Goal: Entertainment & Leisure: Consume media (video, audio)

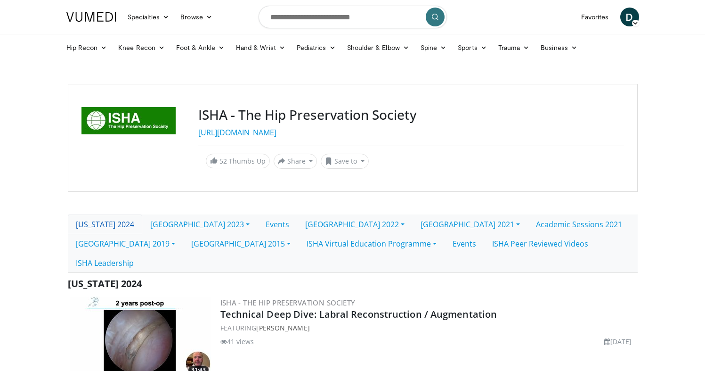
click at [116, 226] on link "[US_STATE] 2024" at bounding box center [105, 224] width 74 height 20
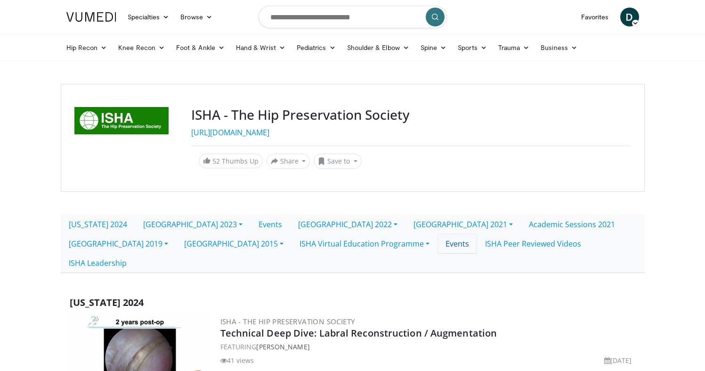
click at [438, 247] on link "Events" at bounding box center [458, 244] width 40 height 20
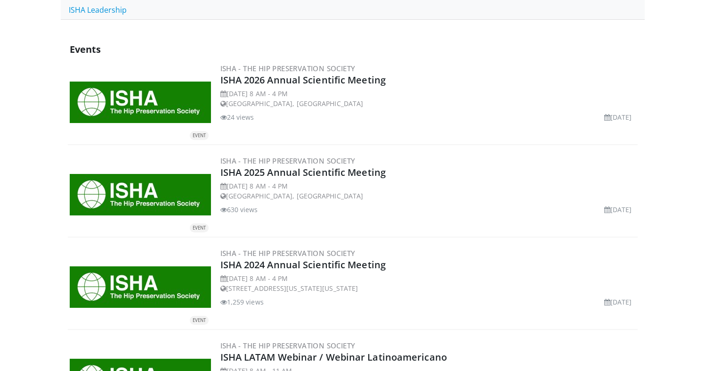
scroll to position [263, 0]
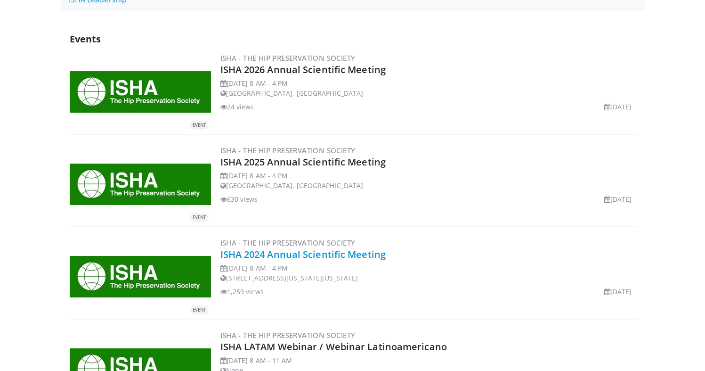
click at [332, 248] on link "ISHA 2024 Annual Scientific Meeting" at bounding box center [303, 254] width 166 height 13
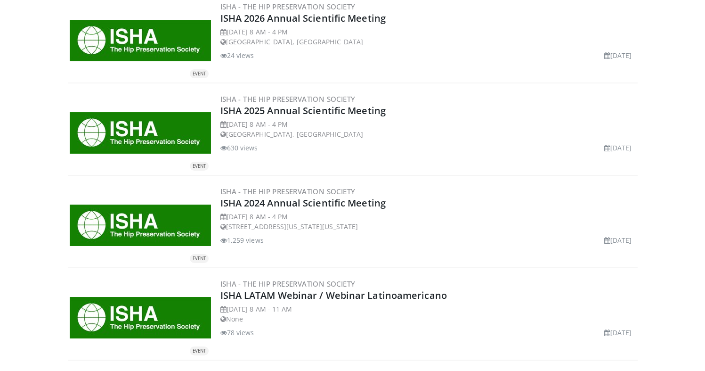
scroll to position [320, 0]
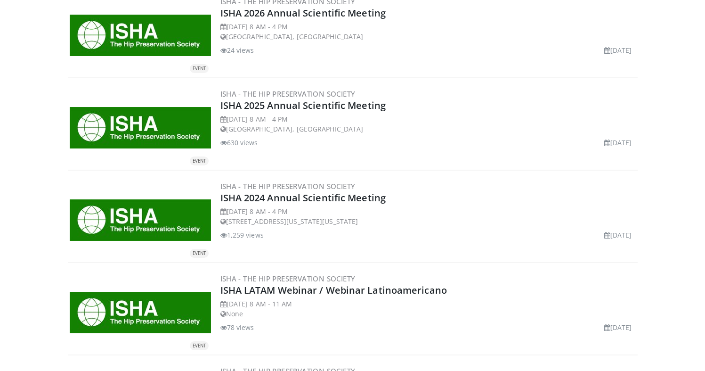
click at [170, 202] on img at bounding box center [140, 219] width 141 height 41
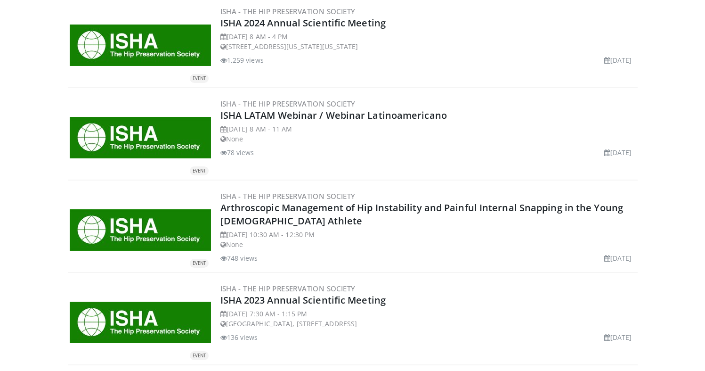
scroll to position [499, 0]
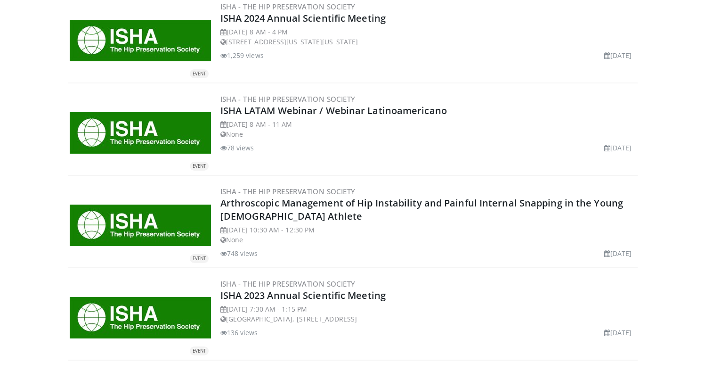
click at [153, 297] on img at bounding box center [140, 317] width 141 height 41
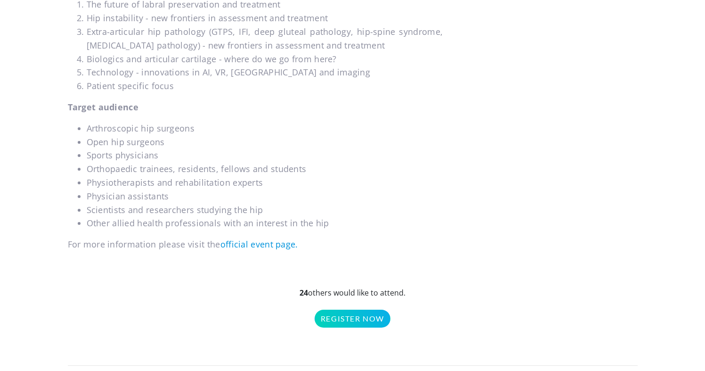
scroll to position [658, 0]
click at [279, 239] on link "official event page." at bounding box center [259, 243] width 78 height 11
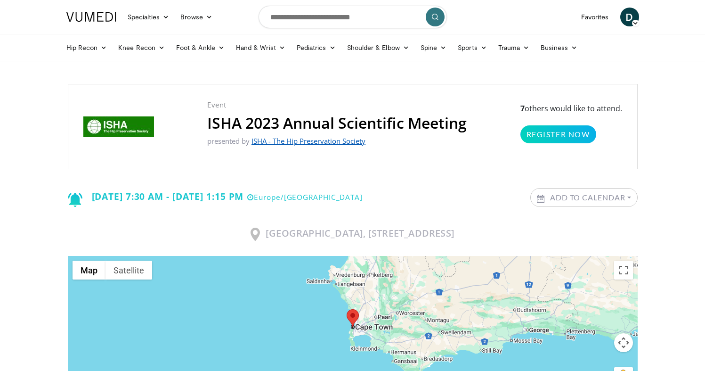
click at [302, 142] on link "ISHA - The Hip Preservation Society" at bounding box center [309, 140] width 114 height 9
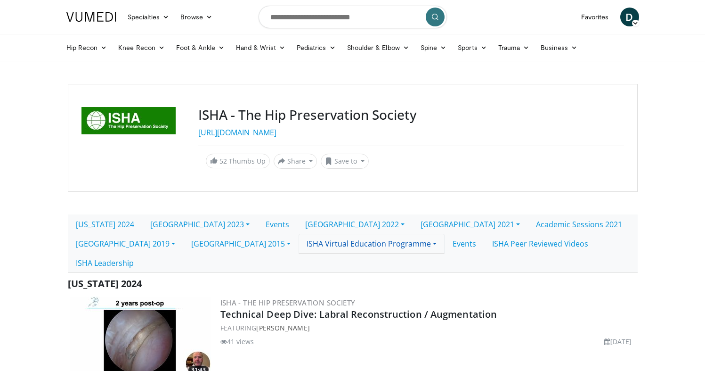
click at [299, 244] on link "ISHA Virtual Education Programme" at bounding box center [372, 244] width 146 height 20
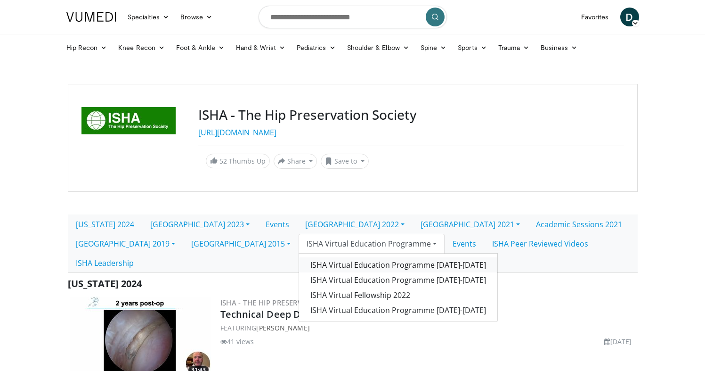
click at [299, 266] on link "ISHA Virtual Education Programme [DATE]-[DATE]" at bounding box center [398, 264] width 198 height 15
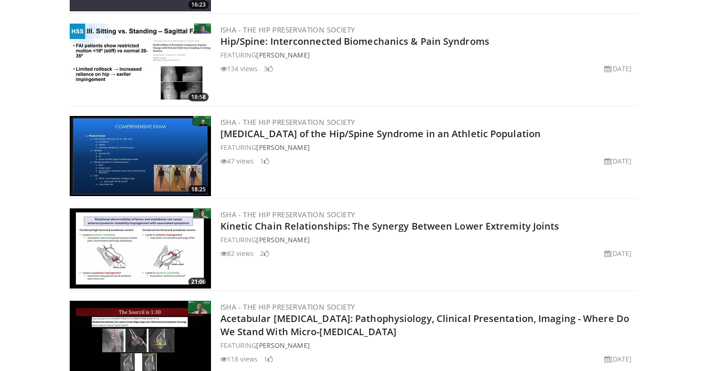
scroll to position [1035, 0]
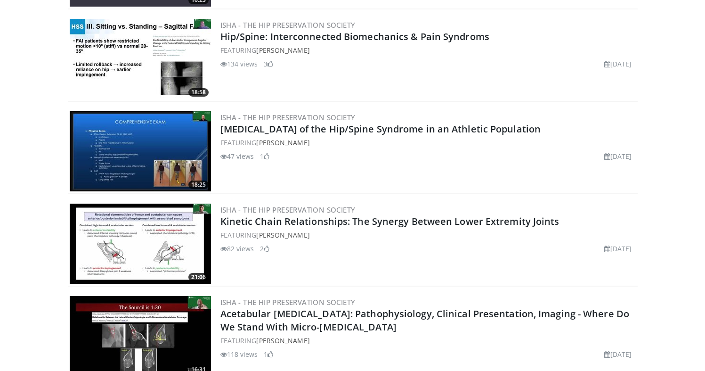
click at [466, 244] on div "82 views [DATE] 2" at bounding box center [428, 249] width 416 height 10
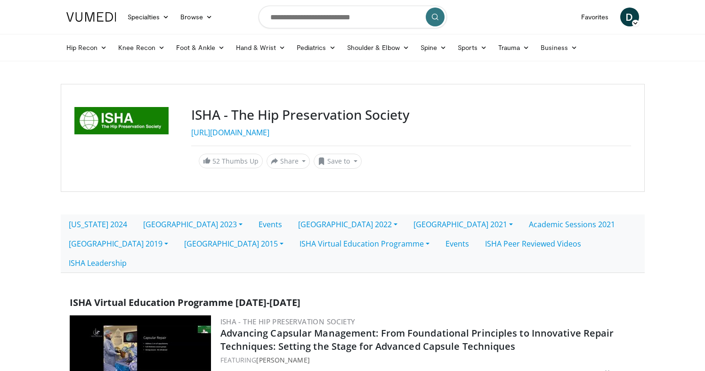
scroll to position [0, 0]
click at [292, 244] on link "ISHA Virtual Education Programme" at bounding box center [365, 244] width 146 height 20
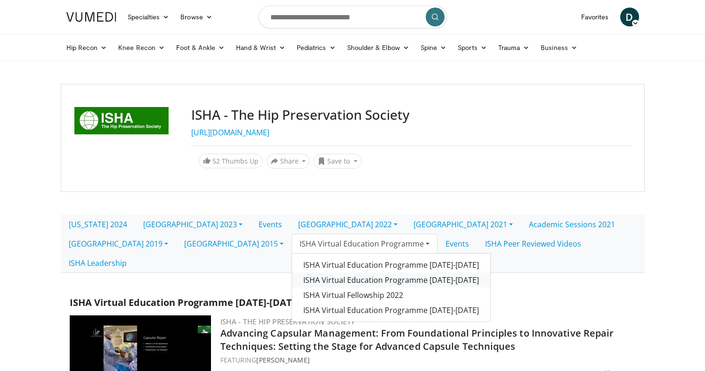
click at [292, 276] on link "ISHA Virtual Education Programme [DATE]-[DATE]" at bounding box center [391, 279] width 198 height 15
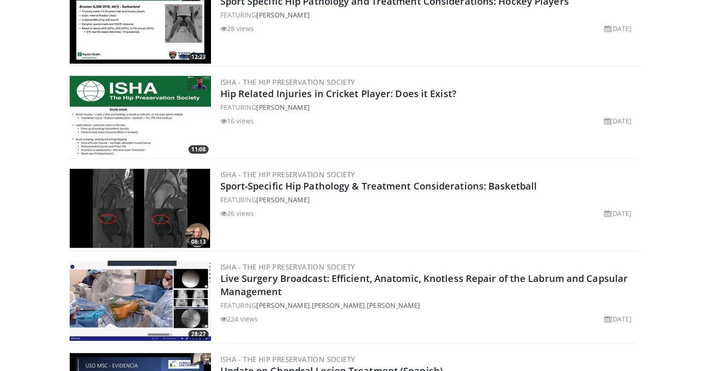
scroll to position [1814, 0]
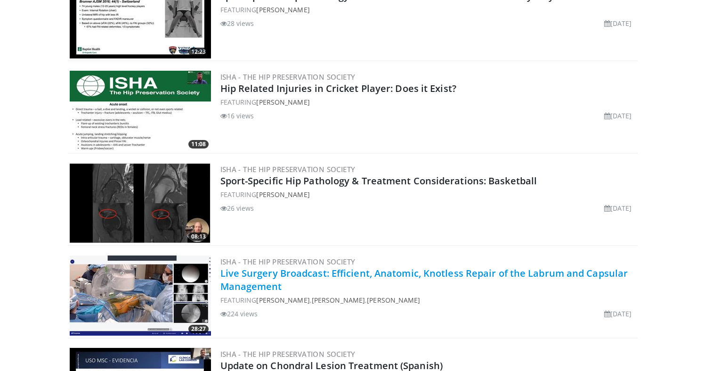
click at [283, 267] on link "Live Surgery Broadcast: Efficient, Anatomic, Knotless Repair of the Labrum and …" at bounding box center [424, 280] width 408 height 26
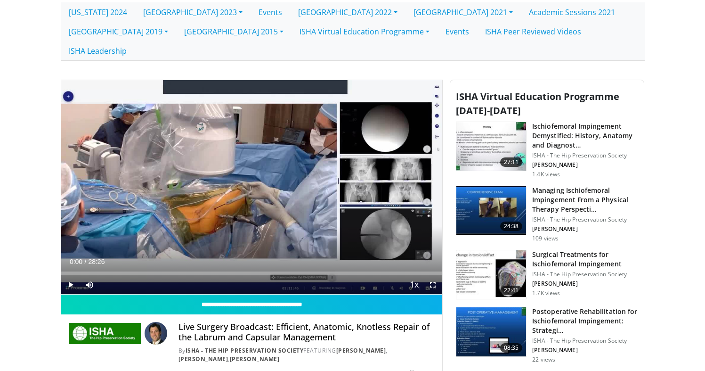
scroll to position [248, 0]
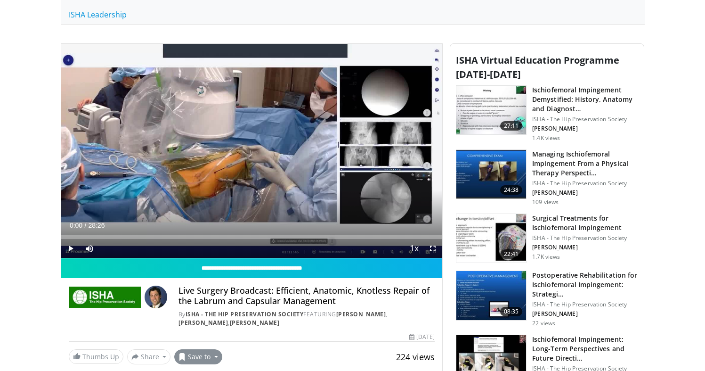
click at [217, 349] on button "Save to" at bounding box center [198, 356] width 48 height 15
click at [226, 309] on span "Add to Favorites" at bounding box center [215, 314] width 58 height 10
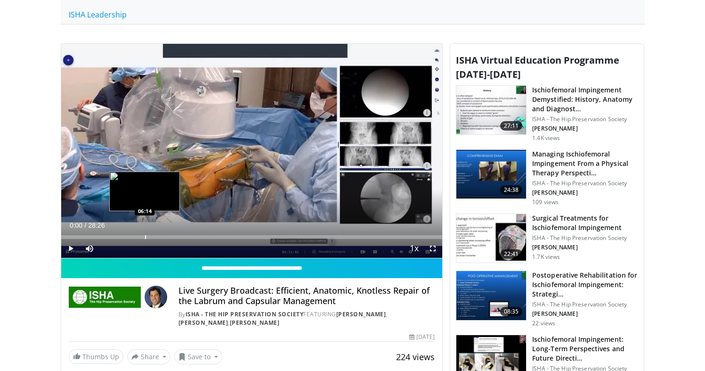
click at [145, 235] on div "Progress Bar" at bounding box center [145, 237] width 1 height 4
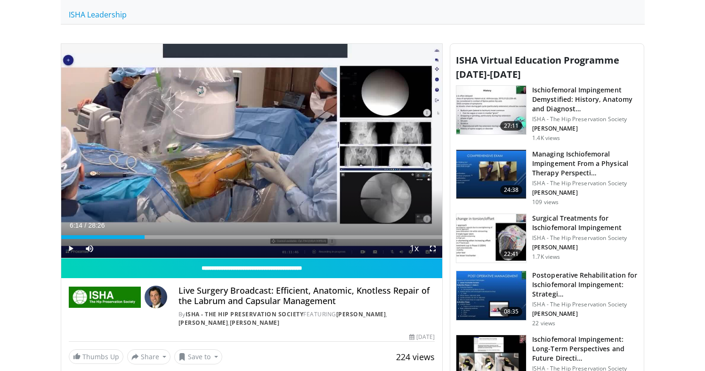
click at [74, 239] on span "Video Player" at bounding box center [70, 248] width 19 height 19
click at [72, 239] on span "Video Player" at bounding box center [70, 248] width 19 height 19
